Goal: Navigation & Orientation: Find specific page/section

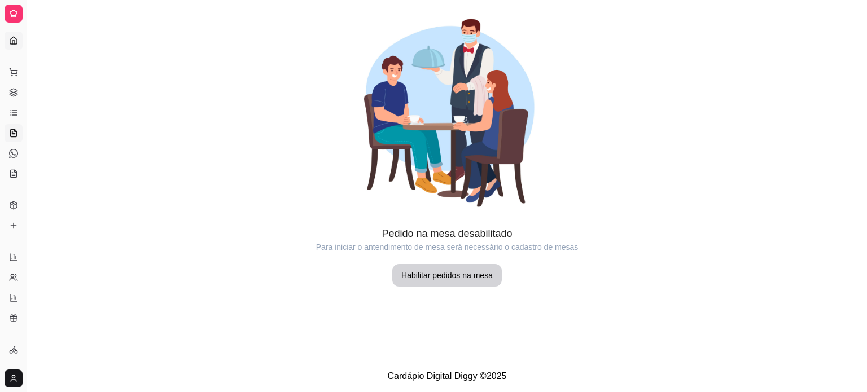
click at [14, 37] on icon at bounding box center [13, 40] width 7 height 7
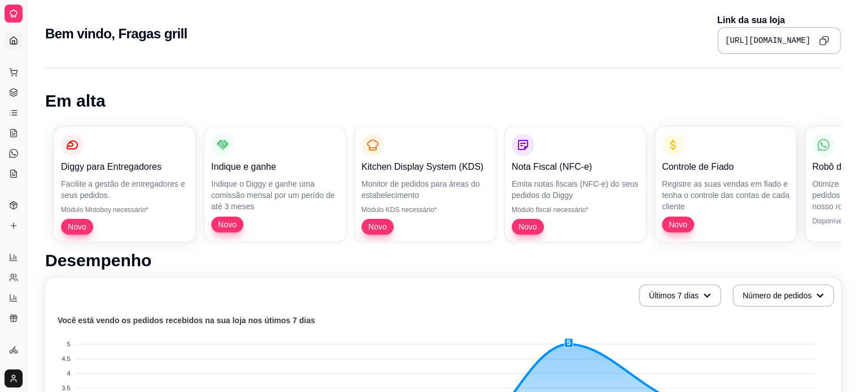
drag, startPoint x: 24, startPoint y: 58, endPoint x: 48, endPoint y: 68, distance: 26.1
drag, startPoint x: 26, startPoint y: 60, endPoint x: 66, endPoint y: 59, distance: 39.6
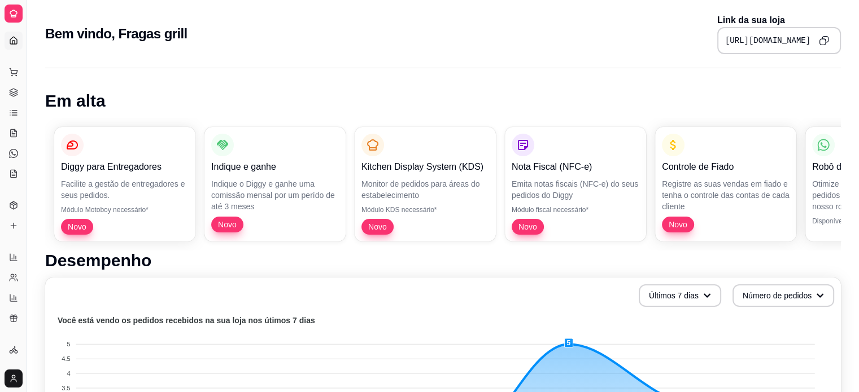
drag, startPoint x: 28, startPoint y: 326, endPoint x: 36, endPoint y: 327, distance: 8.0
click at [12, 201] on icon at bounding box center [13, 205] width 9 height 9
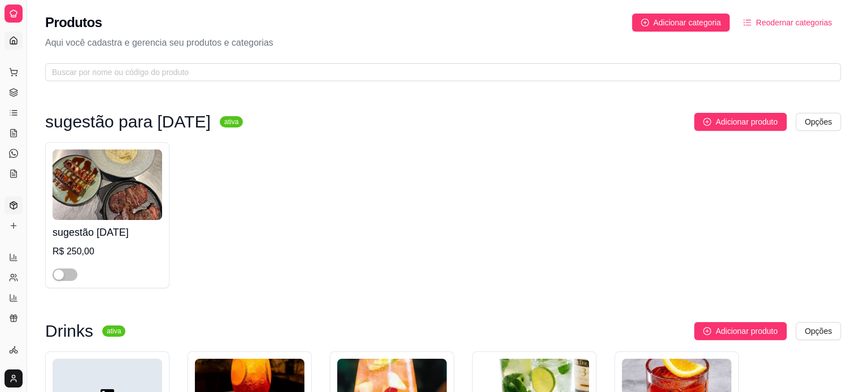
click at [13, 35] on link "Dashboard" at bounding box center [14, 41] width 18 height 18
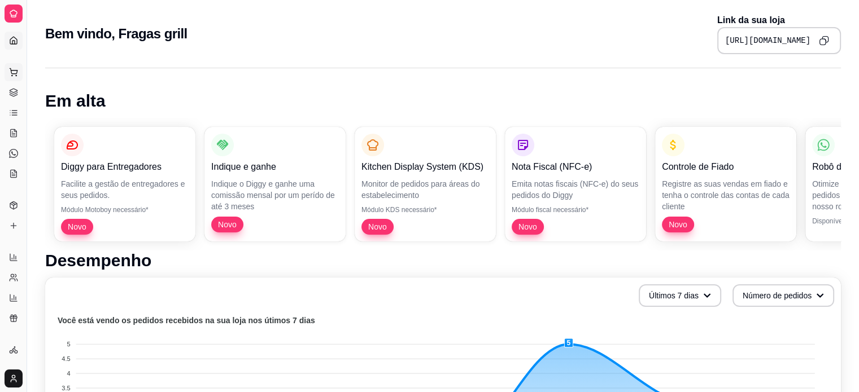
click at [11, 72] on icon at bounding box center [13, 72] width 9 height 9
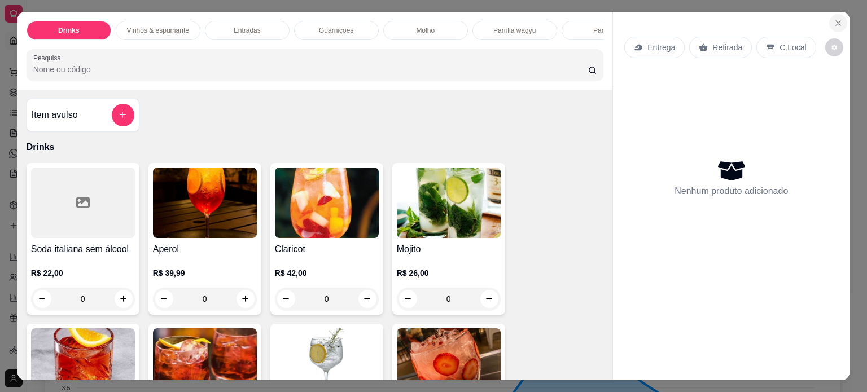
click at [834, 19] on icon "Close" at bounding box center [838, 23] width 9 height 9
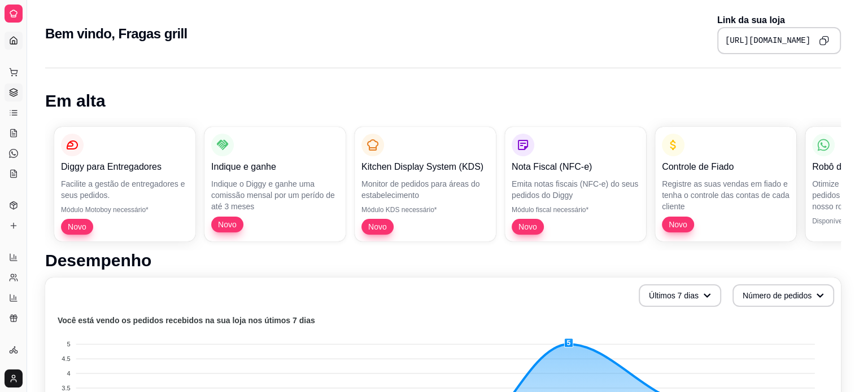
click at [13, 90] on icon at bounding box center [13, 92] width 9 height 9
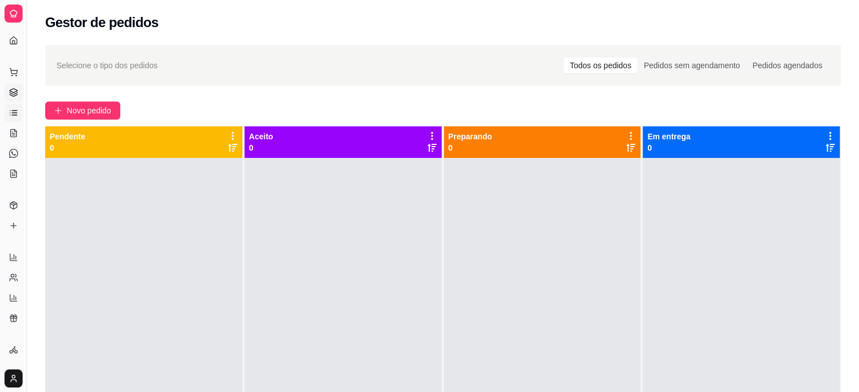
click at [14, 112] on icon at bounding box center [13, 112] width 9 height 9
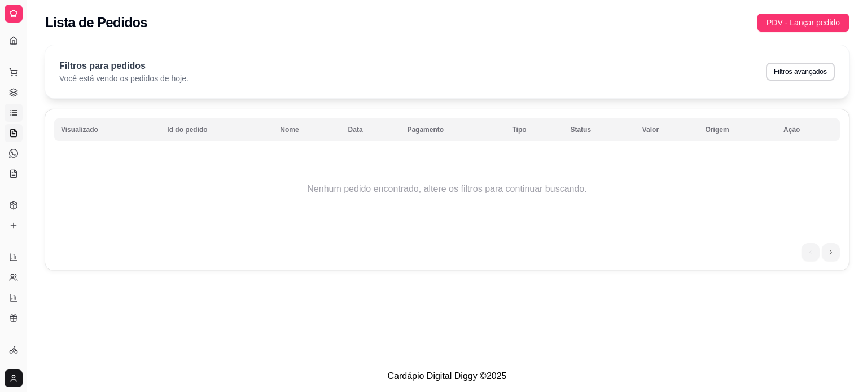
click at [14, 137] on icon at bounding box center [14, 132] width 6 height 7
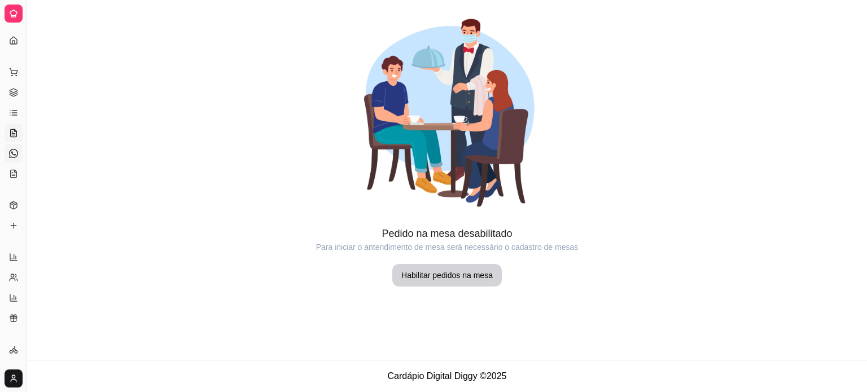
click at [10, 152] on icon at bounding box center [13, 153] width 9 height 9
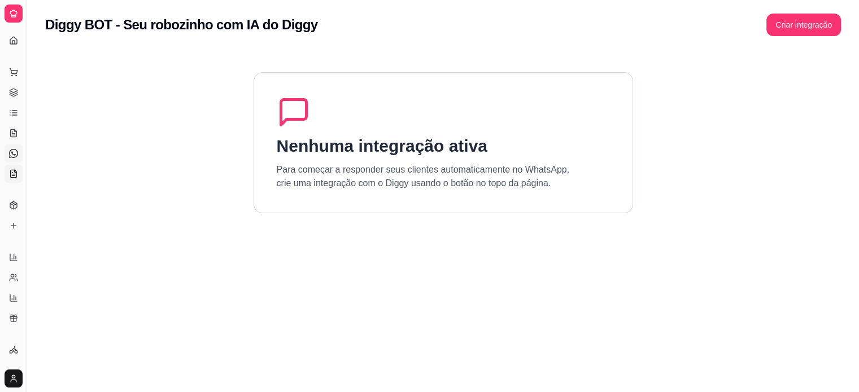
click at [14, 173] on icon at bounding box center [13, 173] width 9 height 9
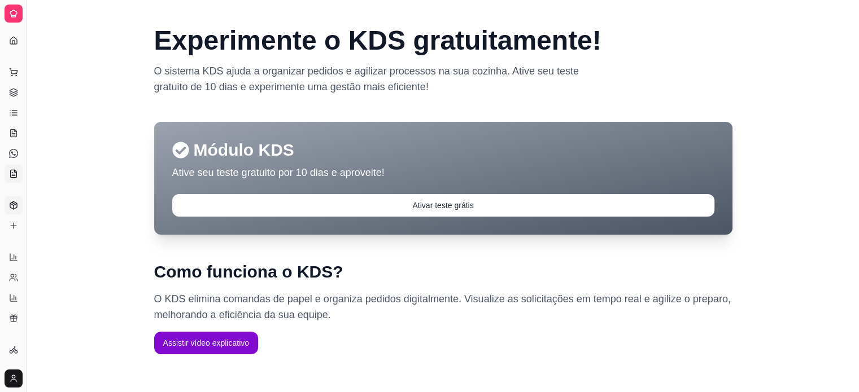
click at [14, 206] on icon at bounding box center [13, 205] width 9 height 9
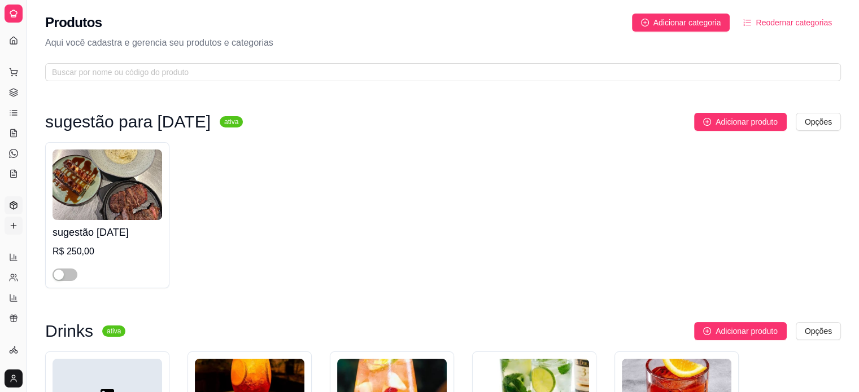
click at [13, 222] on icon at bounding box center [13, 225] width 9 height 9
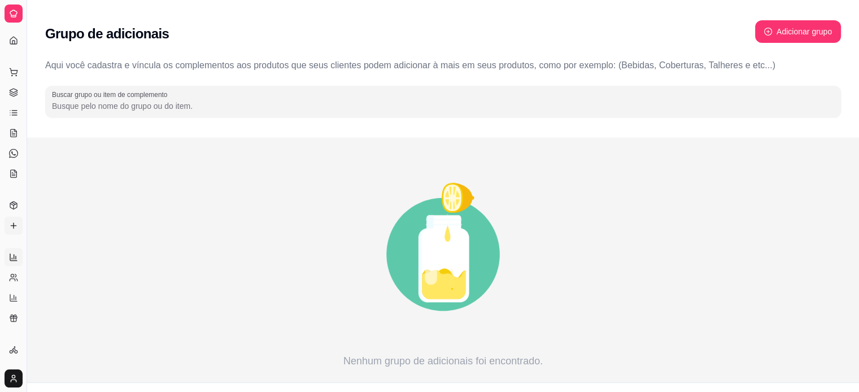
click at [9, 258] on icon at bounding box center [13, 257] width 9 height 9
select select "ALL"
select select "0"
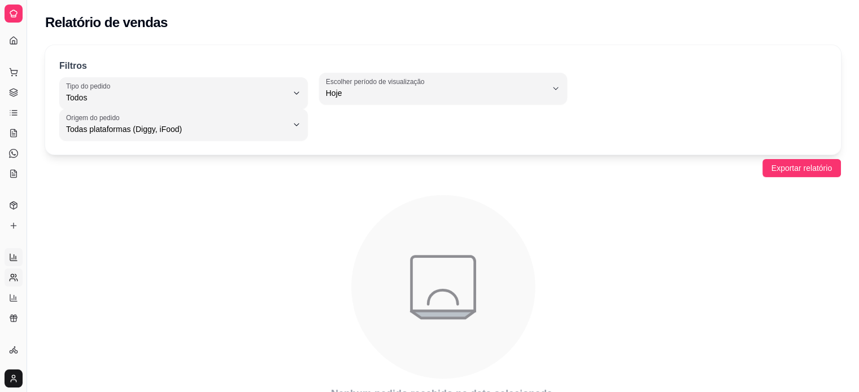
click at [14, 278] on icon at bounding box center [13, 277] width 9 height 9
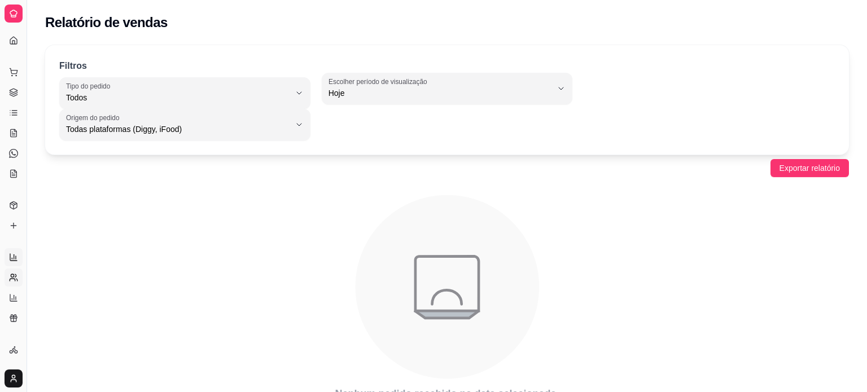
select select "30"
select select "HIGHEST_TOTAL_SPENT_WITH_ORDERS"
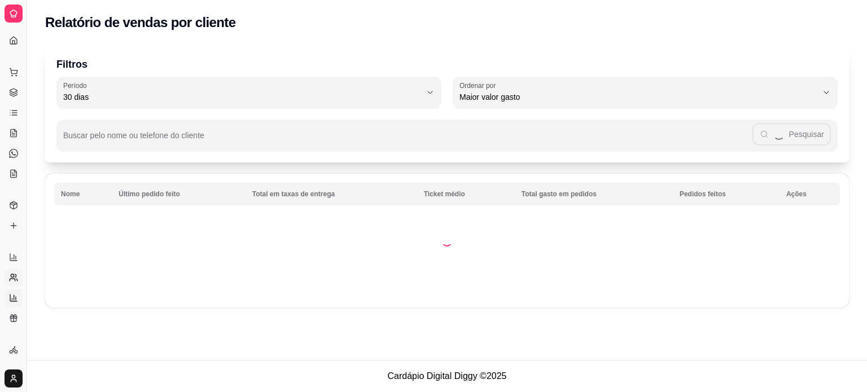
click at [12, 298] on icon at bounding box center [13, 298] width 9 height 9
select select "TOTAL_OF_ORDERS"
select select "7"
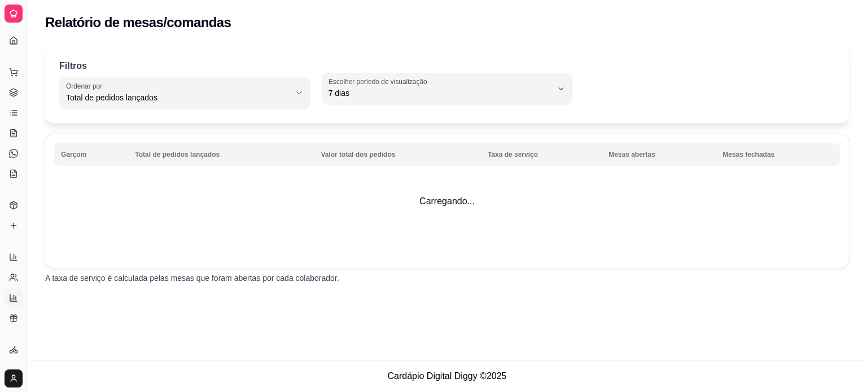
click at [41, 325] on div "Relatório de mesas/comandas Filtros TOTAL_OF_ORDERS Ordenar por Total de pedido…" at bounding box center [447, 180] width 840 height 360
click at [25, 335] on button "Toggle Sidebar" at bounding box center [26, 196] width 9 height 392
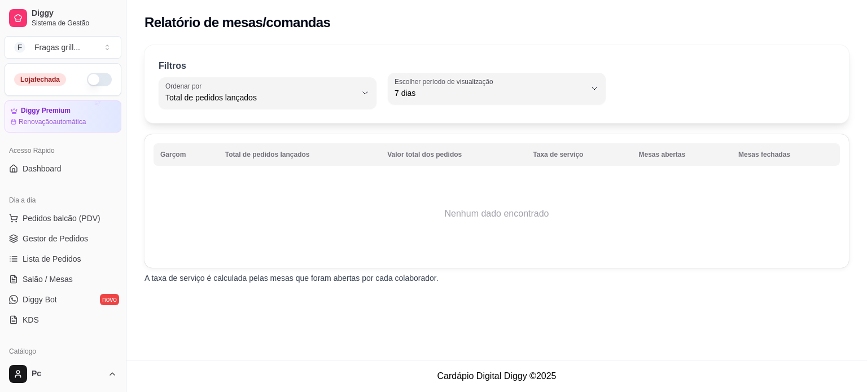
click at [90, 81] on button "button" at bounding box center [99, 80] width 25 height 14
click at [56, 219] on span "Pedidos balcão (PDV)" at bounding box center [62, 218] width 78 height 11
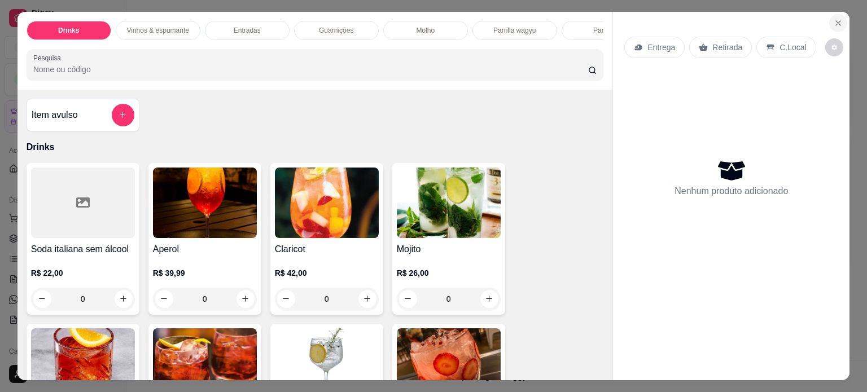
click at [836, 19] on icon "Close" at bounding box center [838, 23] width 9 height 9
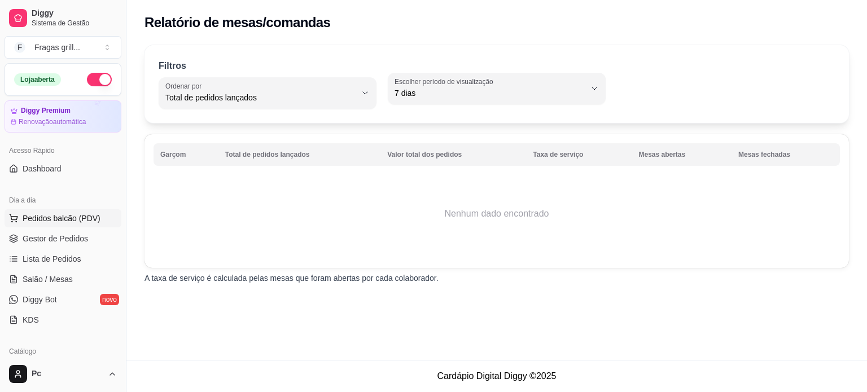
click at [41, 222] on span "Pedidos balcão (PDV)" at bounding box center [62, 218] width 78 height 11
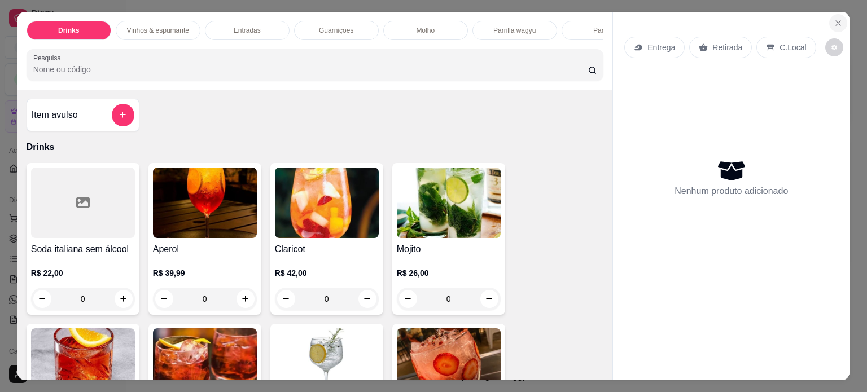
click at [834, 19] on icon "Close" at bounding box center [838, 23] width 9 height 9
